Goal: Task Accomplishment & Management: Use online tool/utility

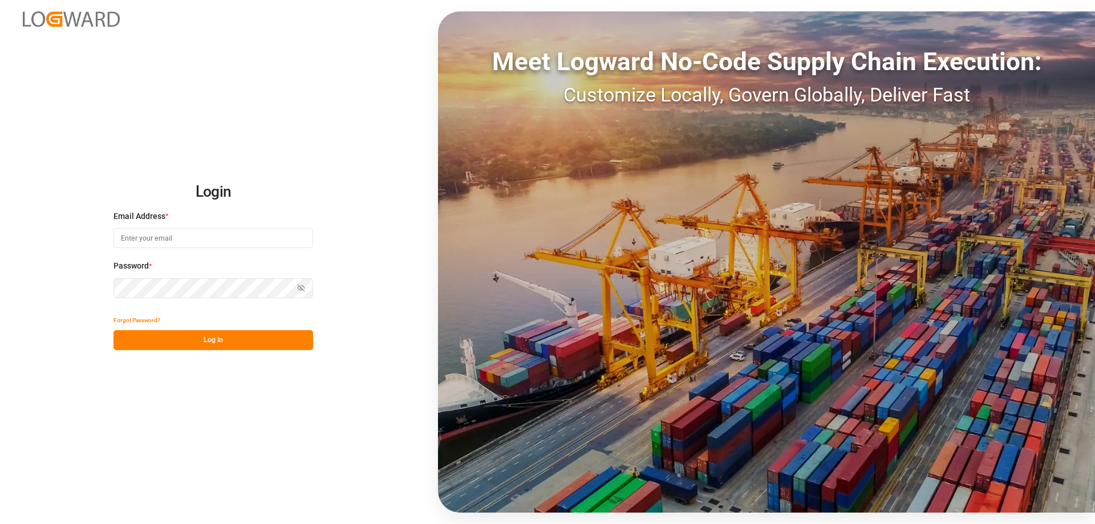
click at [145, 239] on input at bounding box center [214, 238] width 200 height 20
type input "[EMAIL_ADDRESS][DOMAIN_NAME]"
click at [226, 346] on button "Log In" at bounding box center [214, 340] width 200 height 20
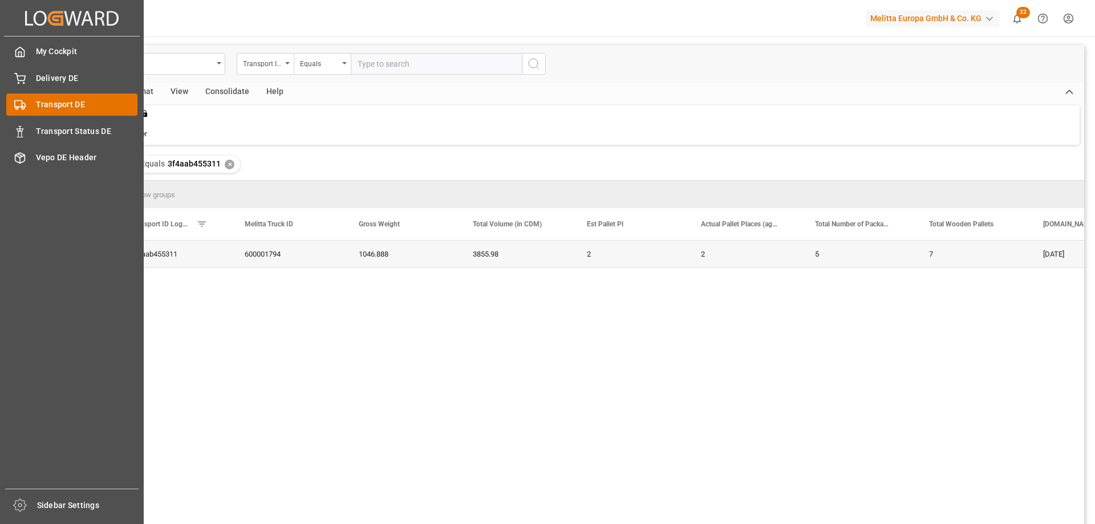
click at [104, 105] on span "Transport DE" at bounding box center [87, 105] width 102 height 12
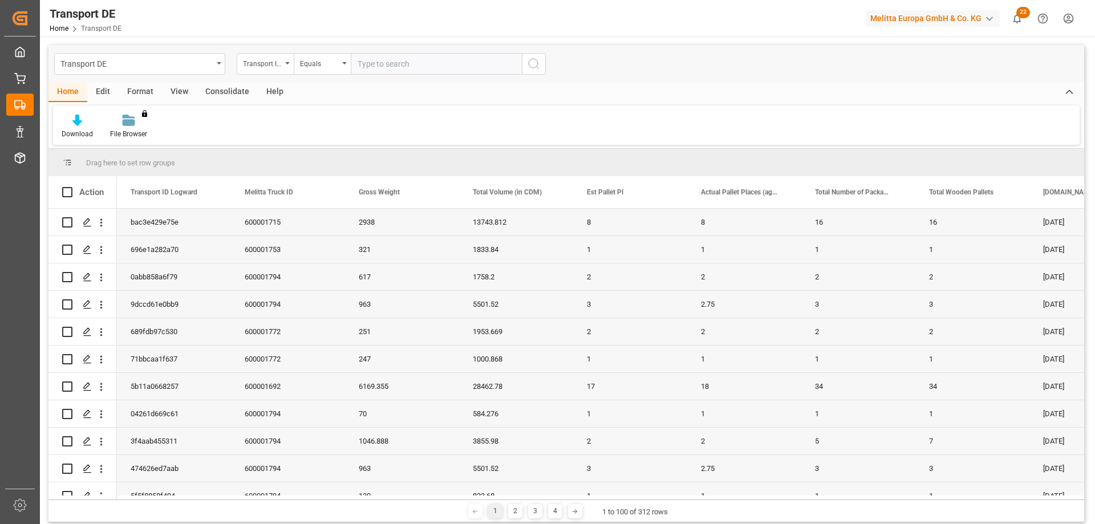
scroll to position [201, 0]
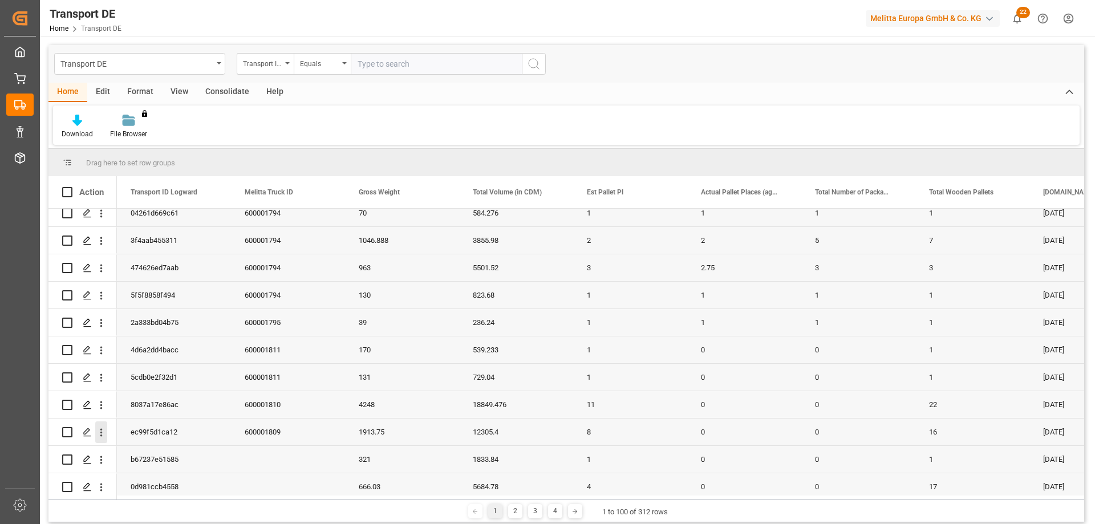
click at [101, 430] on icon "open menu" at bounding box center [101, 433] width 2 height 8
click at [134, 456] on span "Open in new tab" at bounding box center [176, 457] width 104 height 12
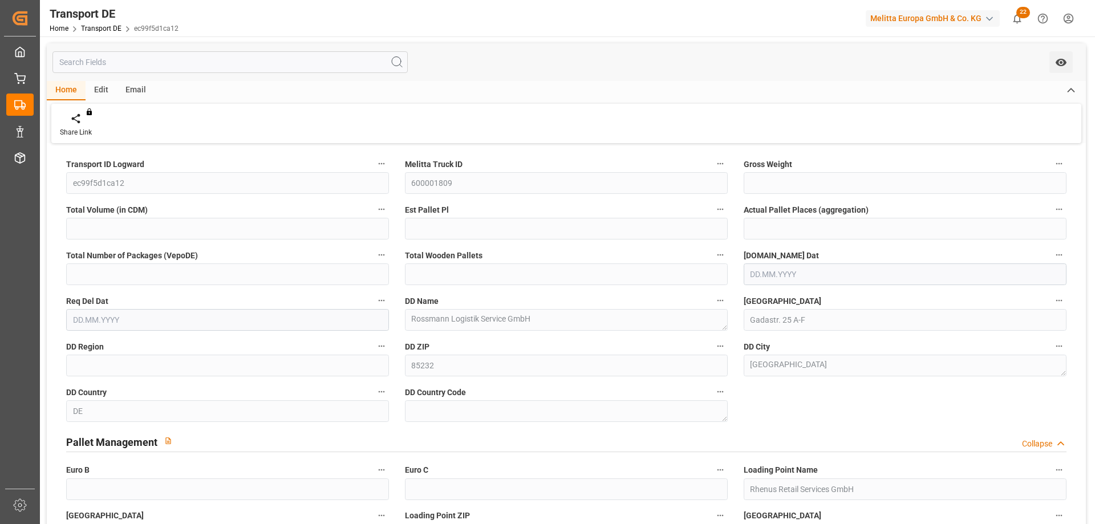
type input "1913.75"
type input "12305.4"
type input "8"
type input "0"
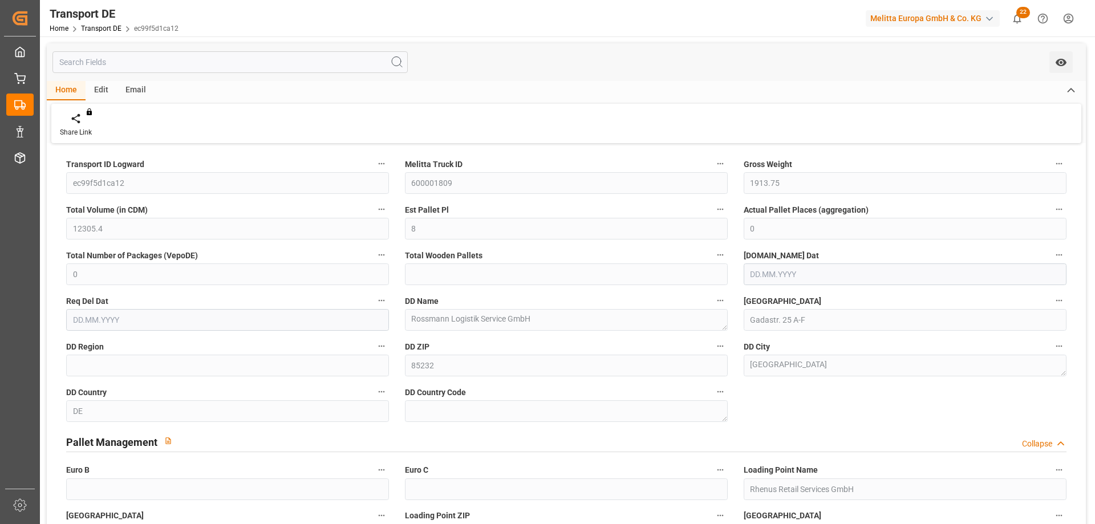
type input "16"
type input "85"
type input "0"
type input "[DATE]"
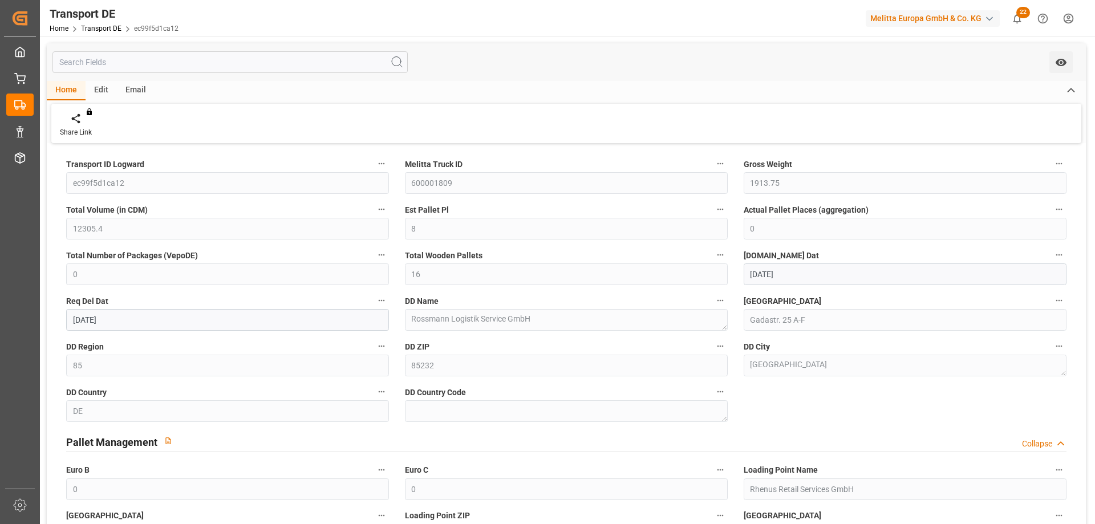
type input "[DATE]"
